Goal: Task Accomplishment & Management: Manage account settings

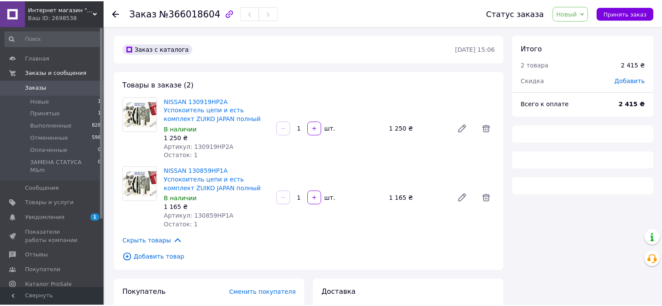
scroll to position [43, 0]
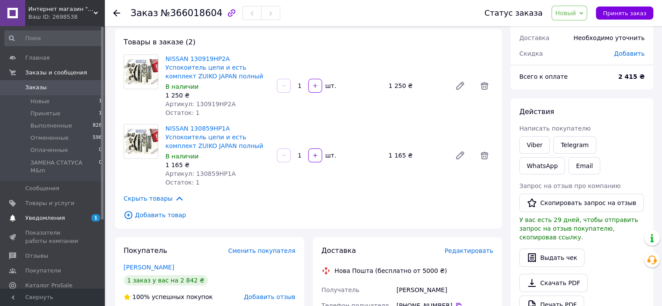
click at [55, 214] on span "Уведомления" at bounding box center [45, 218] width 40 height 8
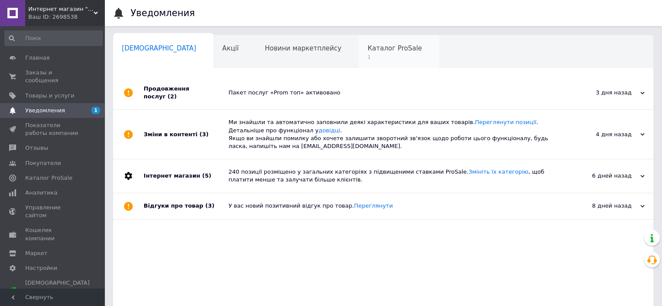
click at [367, 55] on span "1" at bounding box center [394, 57] width 54 height 7
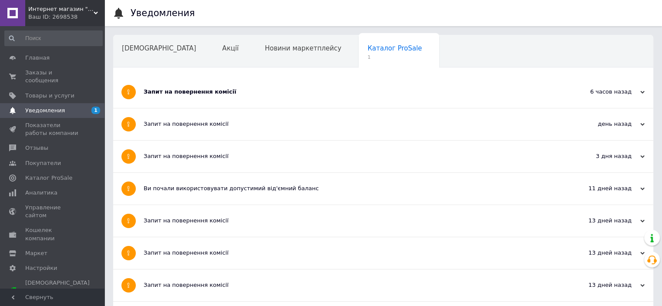
click at [201, 90] on div "Запит на повернення комісії" at bounding box center [351, 92] width 414 height 8
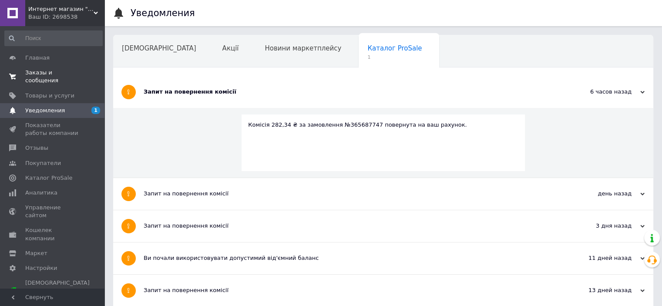
click at [57, 74] on span "Заказы и сообщения" at bounding box center [52, 77] width 55 height 16
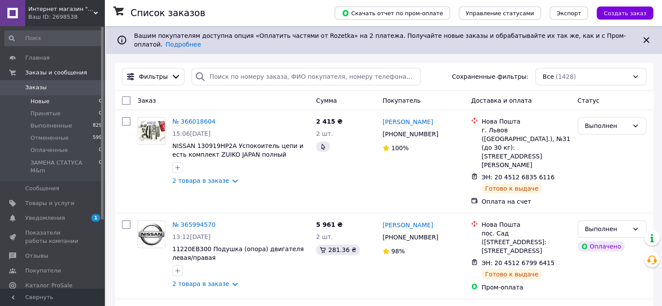
click at [57, 99] on li "Новые 0" at bounding box center [53, 101] width 107 height 12
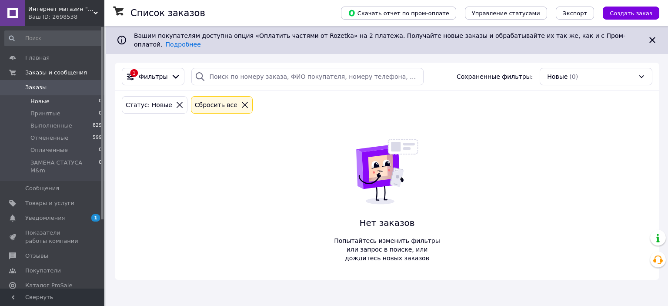
click at [34, 87] on span "Заказы" at bounding box center [35, 88] width 21 height 8
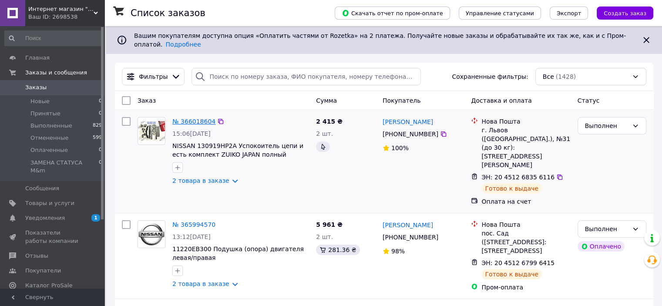
click at [186, 118] on link "№ 366018604" at bounding box center [193, 121] width 43 height 7
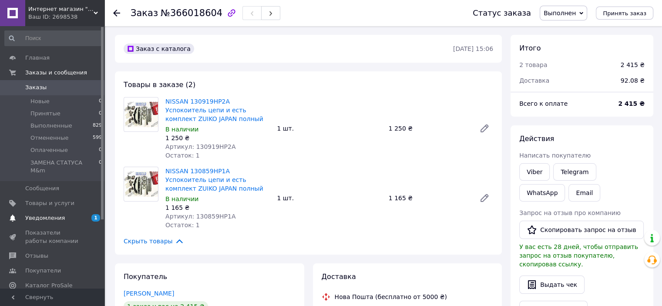
click at [51, 214] on span "Уведомления" at bounding box center [45, 218] width 40 height 8
